Goal: Information Seeking & Learning: Compare options

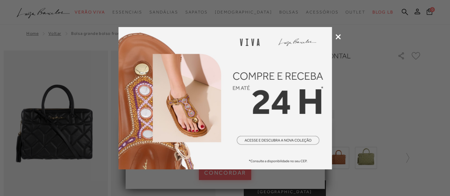
click at [338, 35] on icon at bounding box center [337, 36] width 5 height 5
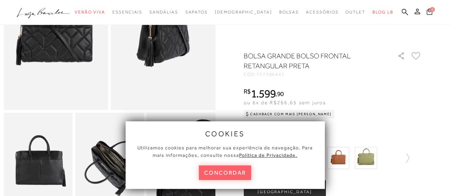
scroll to position [107, 0]
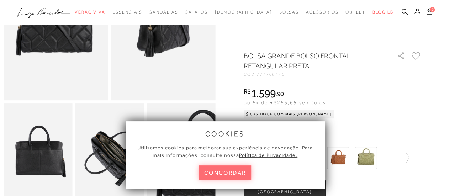
click at [218, 172] on button "concordar" at bounding box center [225, 172] width 53 height 15
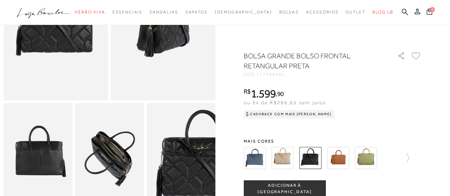
click at [122, 162] on img at bounding box center [109, 154] width 69 height 103
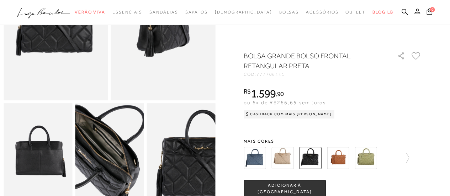
click at [124, 164] on img at bounding box center [94, 152] width 137 height 206
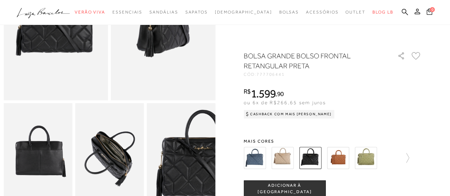
click at [192, 165] on img at bounding box center [180, 154] width 69 height 103
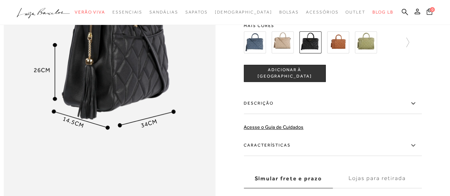
scroll to position [355, 0]
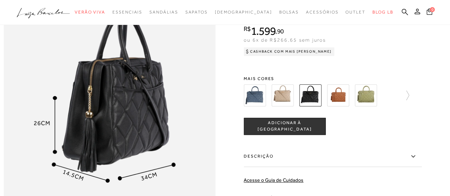
click at [282, 105] on img at bounding box center [282, 95] width 22 height 22
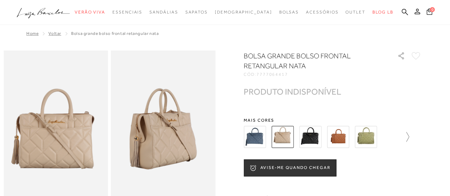
click at [409, 138] on icon at bounding box center [404, 137] width 10 height 10
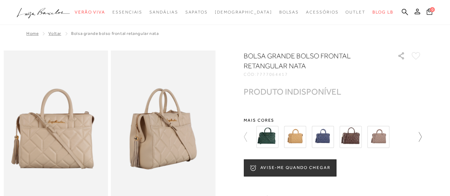
click at [421, 137] on icon at bounding box center [416, 137] width 10 height 10
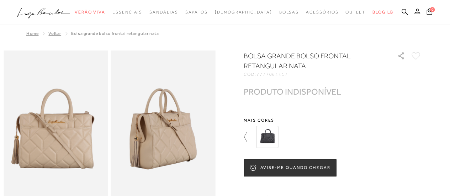
click at [248, 138] on icon at bounding box center [248, 137] width 10 height 10
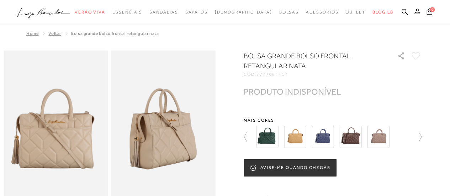
click at [380, 135] on img at bounding box center [378, 137] width 22 height 22
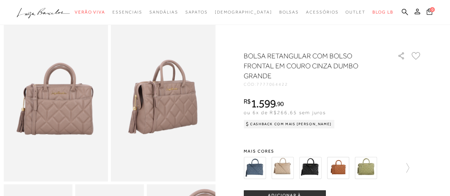
scroll to position [36, 0]
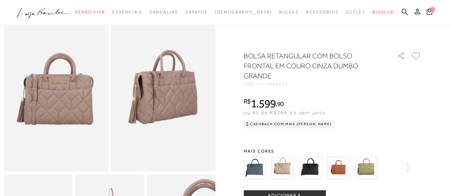
click at [291, 166] on img at bounding box center [282, 168] width 22 height 22
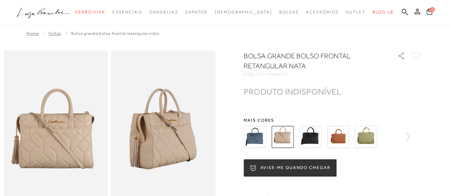
click at [313, 134] on img at bounding box center [310, 137] width 22 height 22
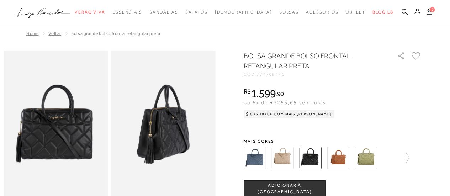
click at [259, 153] on img at bounding box center [254, 158] width 22 height 22
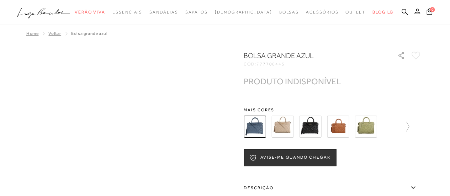
click at [344, 125] on img at bounding box center [338, 127] width 22 height 22
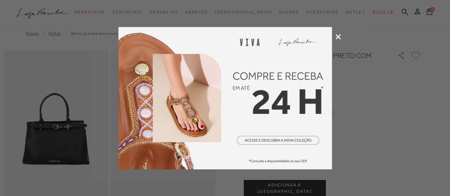
click at [338, 38] on icon at bounding box center [337, 36] width 5 height 5
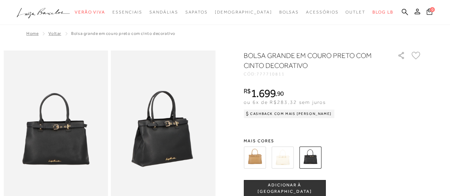
click at [259, 163] on img at bounding box center [254, 157] width 22 height 22
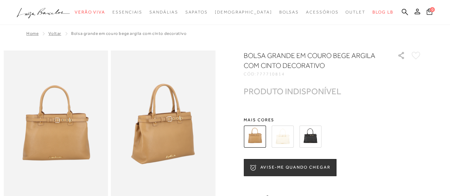
click at [279, 134] on img at bounding box center [282, 136] width 22 height 22
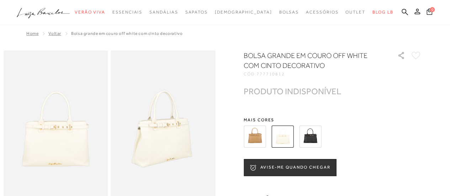
click at [313, 135] on img at bounding box center [310, 136] width 22 height 22
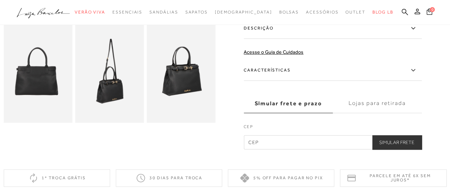
scroll to position [155, 0]
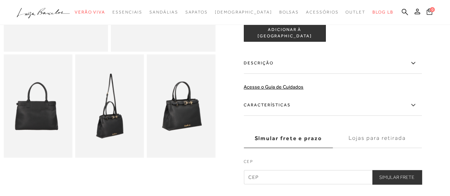
click at [336, 101] on label "Características" at bounding box center [332, 105] width 178 height 21
click at [0, 0] on input "Características" at bounding box center [0, 0] width 0 height 0
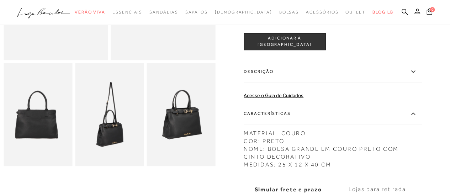
scroll to position [178, 0]
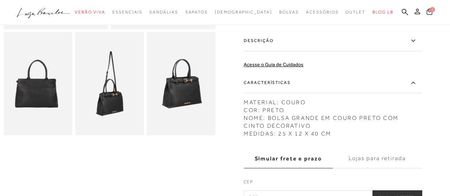
click at [178, 101] on img at bounding box center [180, 83] width 69 height 103
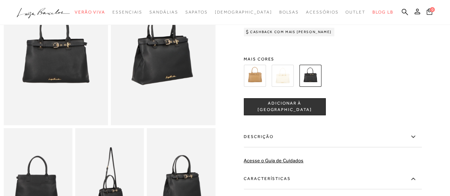
scroll to position [0, 0]
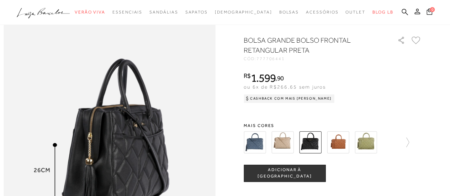
scroll to position [284, 0]
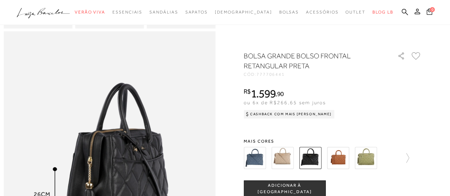
click at [409, 133] on div "BOLSA GRANDE BOLSO FRONTAL RETANGULAR PRETA CÓD: 777706441 × É necessário selec…" at bounding box center [332, 195] width 178 height 289
click at [337, 157] on img at bounding box center [338, 158] width 22 height 22
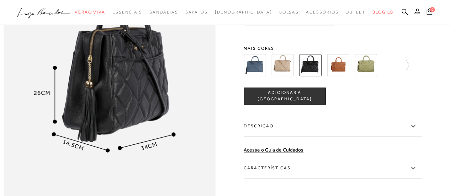
scroll to position [391, 0]
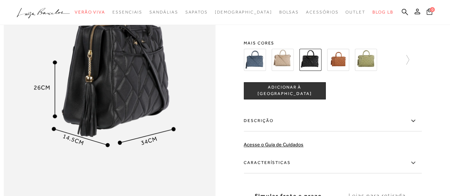
click at [341, 68] on img at bounding box center [338, 60] width 22 height 22
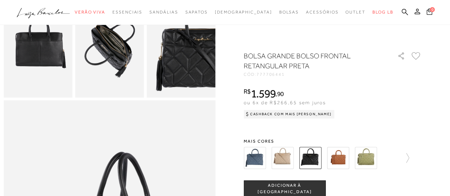
scroll to position [213, 0]
